Goal: Learn about a topic

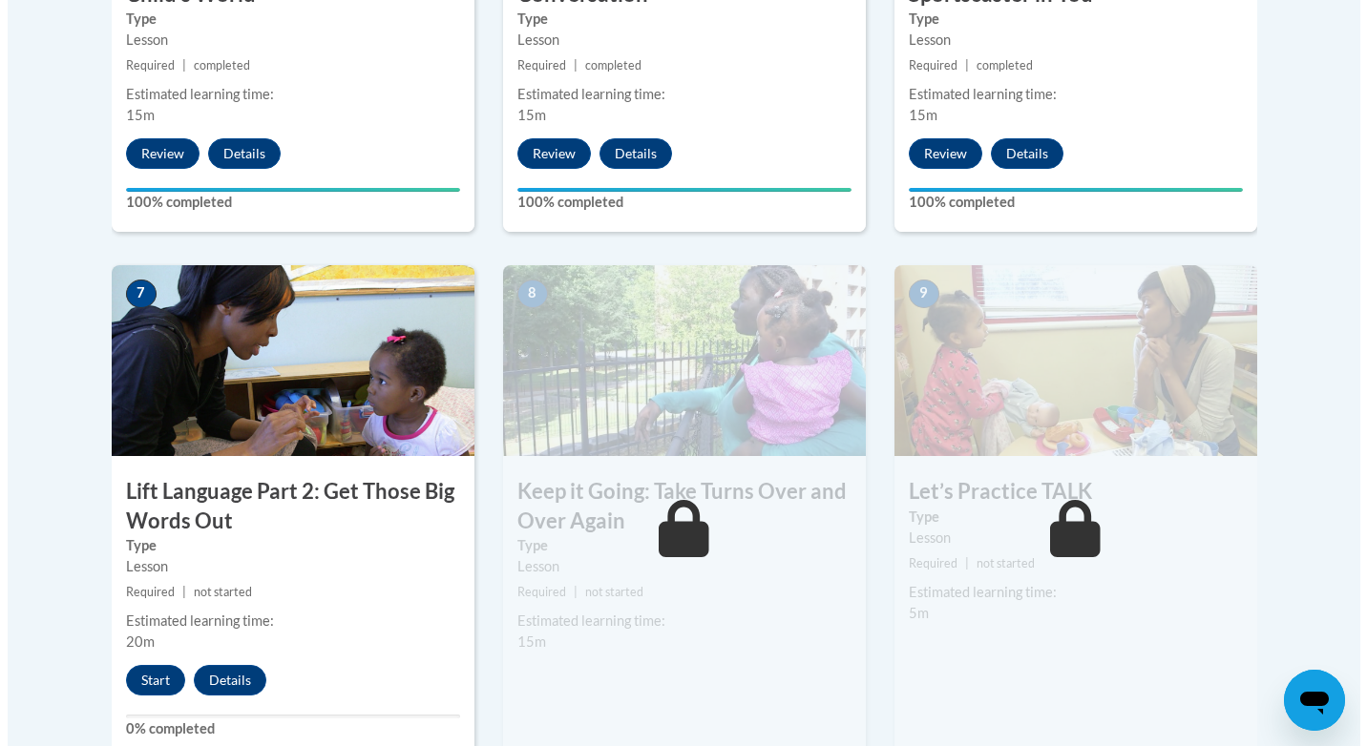
scroll to position [1750, 0]
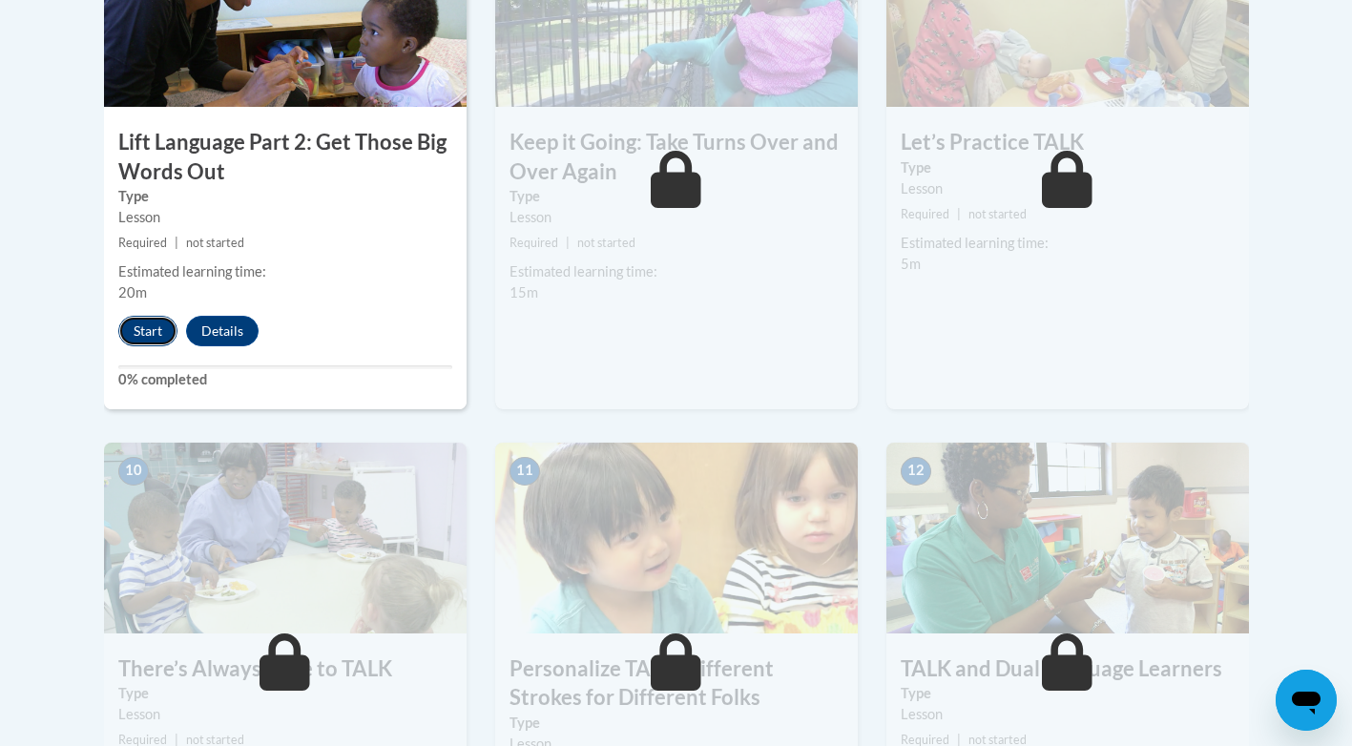
click at [131, 335] on button "Start" at bounding box center [147, 331] width 59 height 31
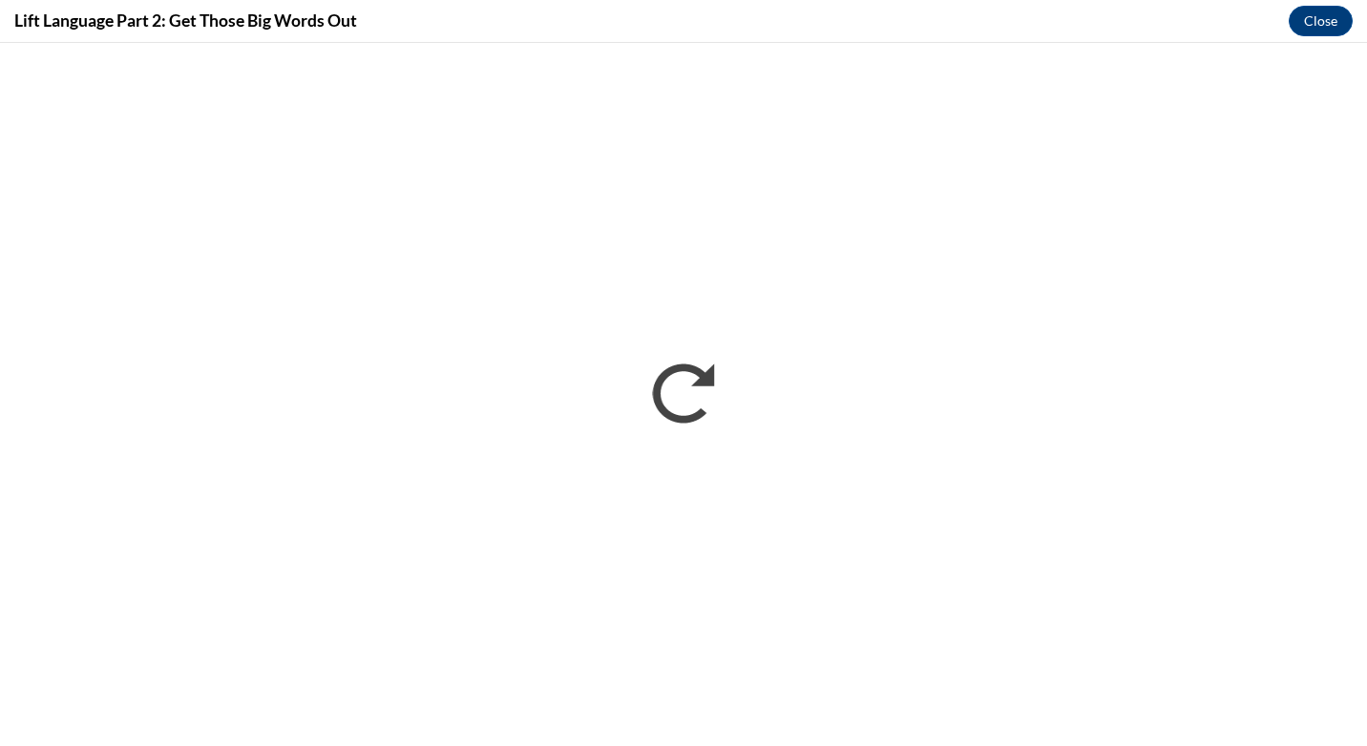
scroll to position [0, 0]
